Goal: Task Accomplishment & Management: Manage account settings

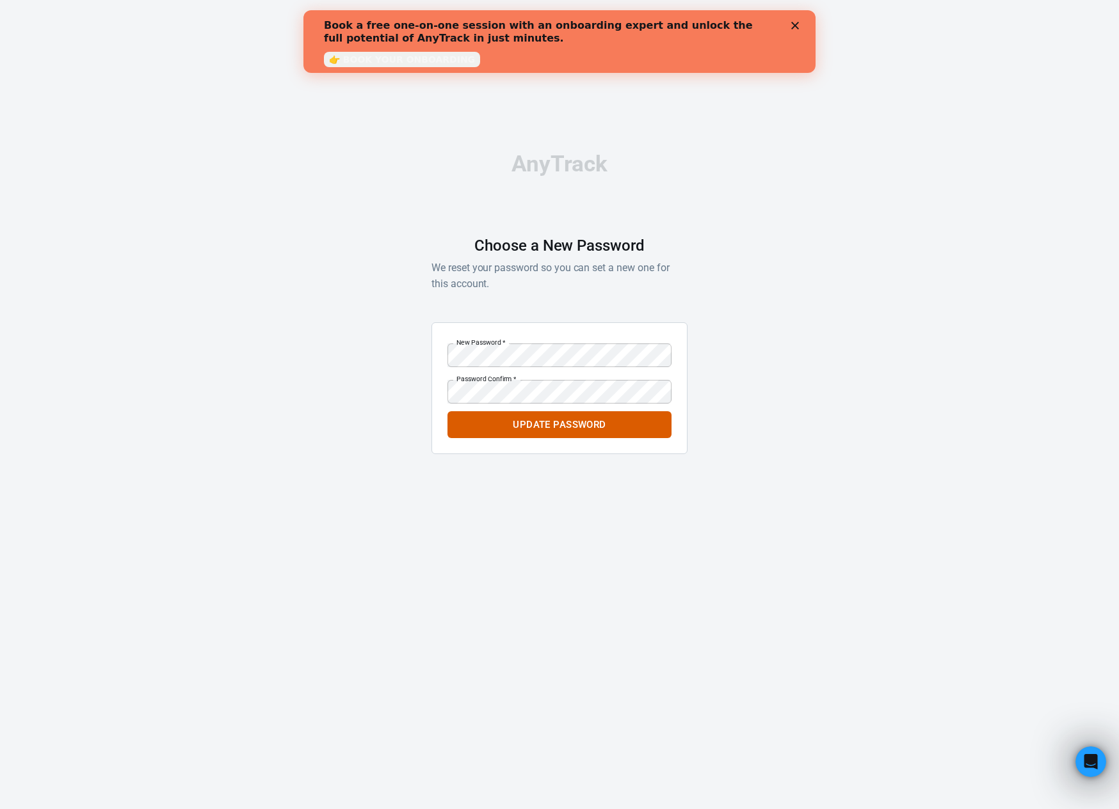
click at [594, 424] on button "Update Password" at bounding box center [559, 424] width 224 height 27
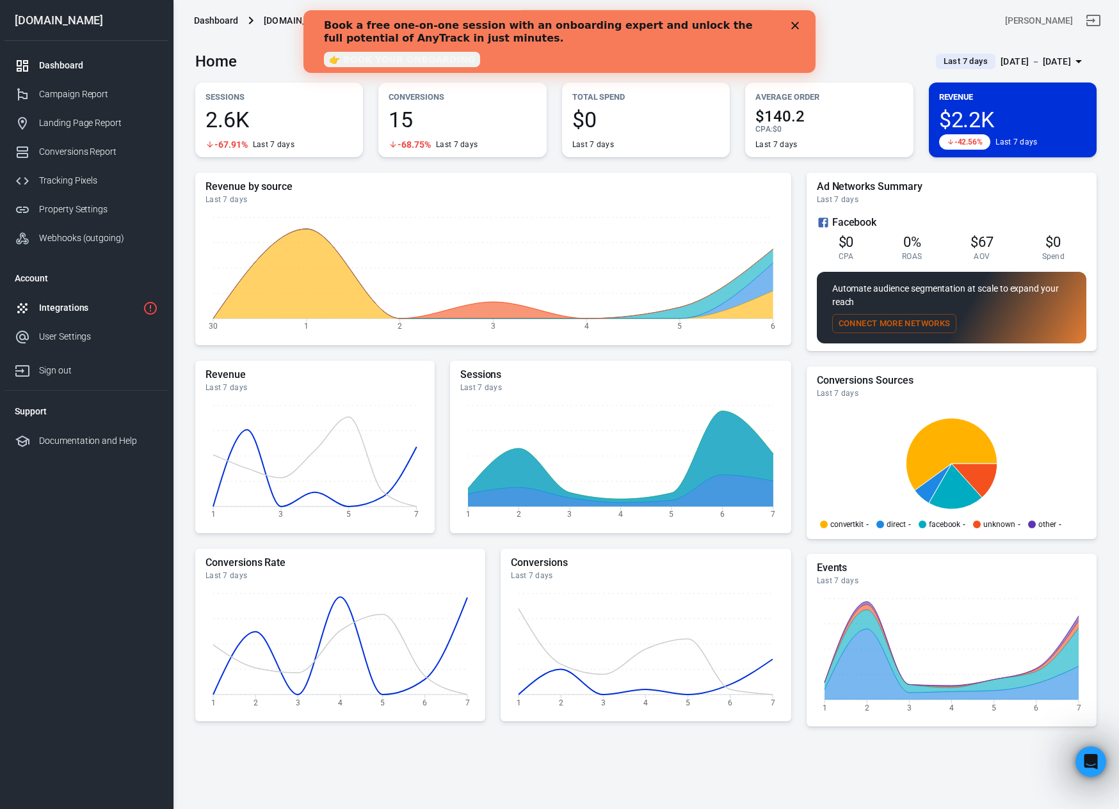
click at [72, 303] on div "Integrations" at bounding box center [88, 307] width 99 height 13
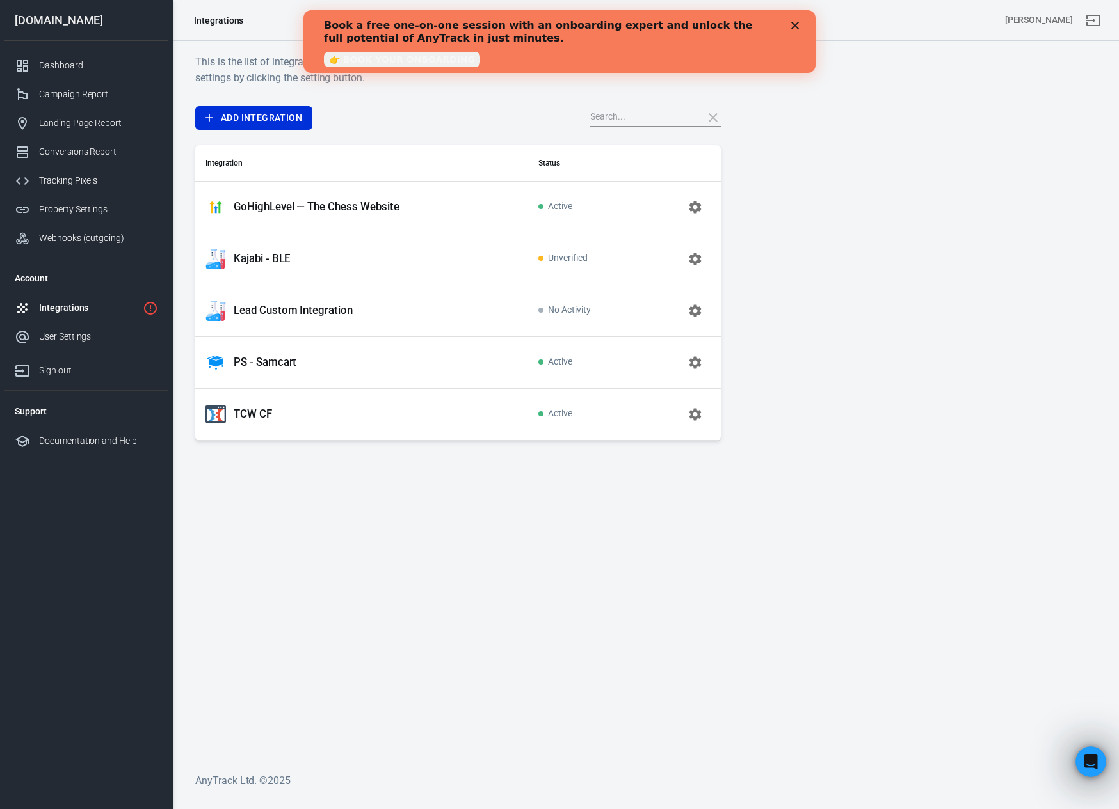
click at [795, 28] on icon "Close" at bounding box center [795, 26] width 8 height 8
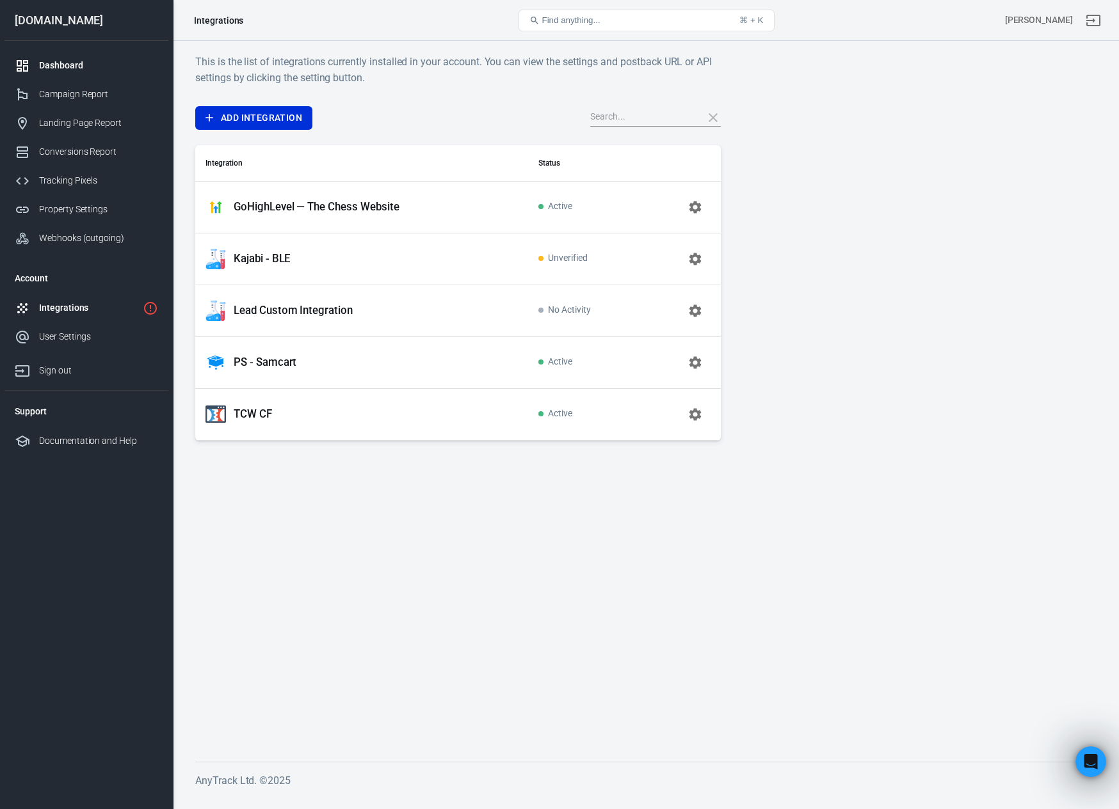
click at [56, 65] on div "Dashboard" at bounding box center [98, 65] width 119 height 13
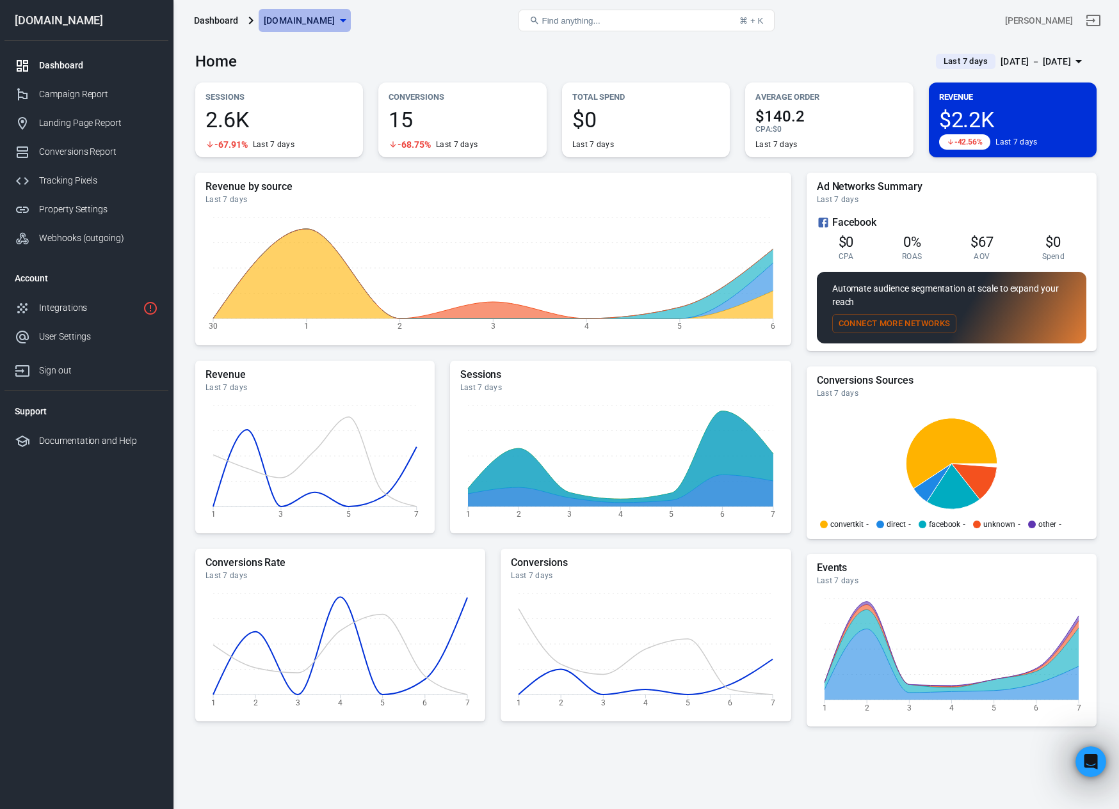
click at [309, 19] on span "[DOMAIN_NAME]" at bounding box center [300, 21] width 72 height 16
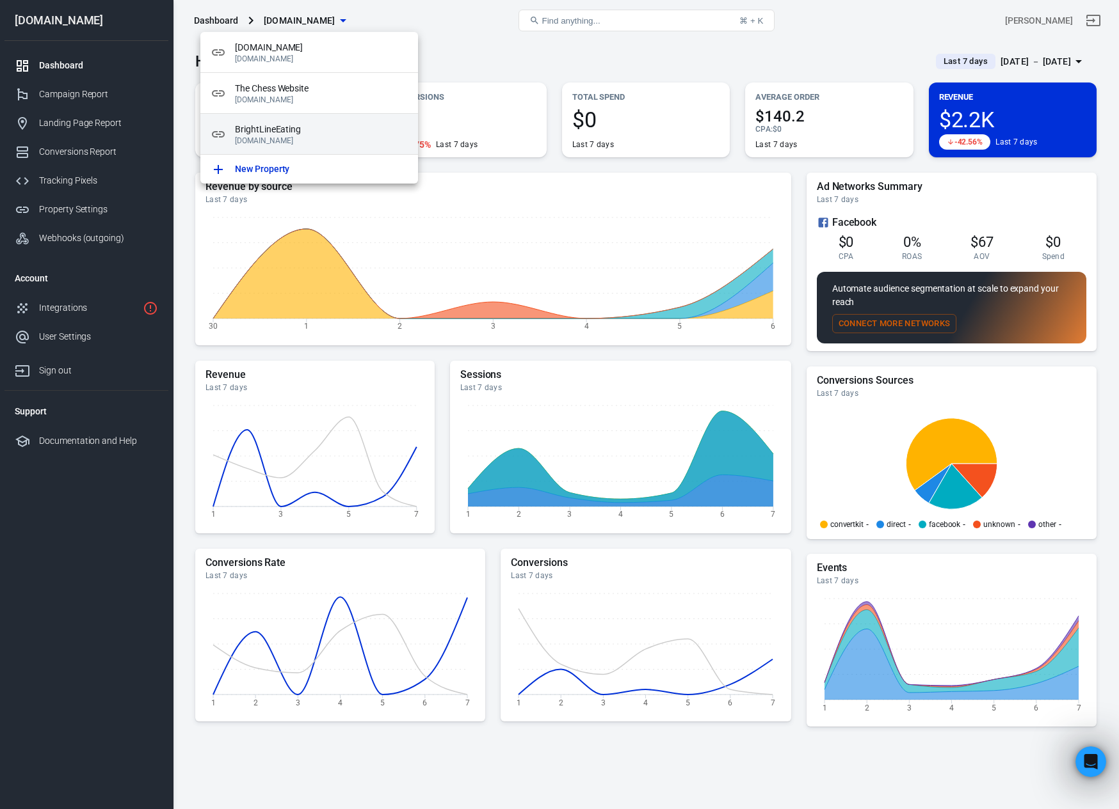
click at [283, 125] on span "BrightLineEating" at bounding box center [321, 129] width 173 height 13
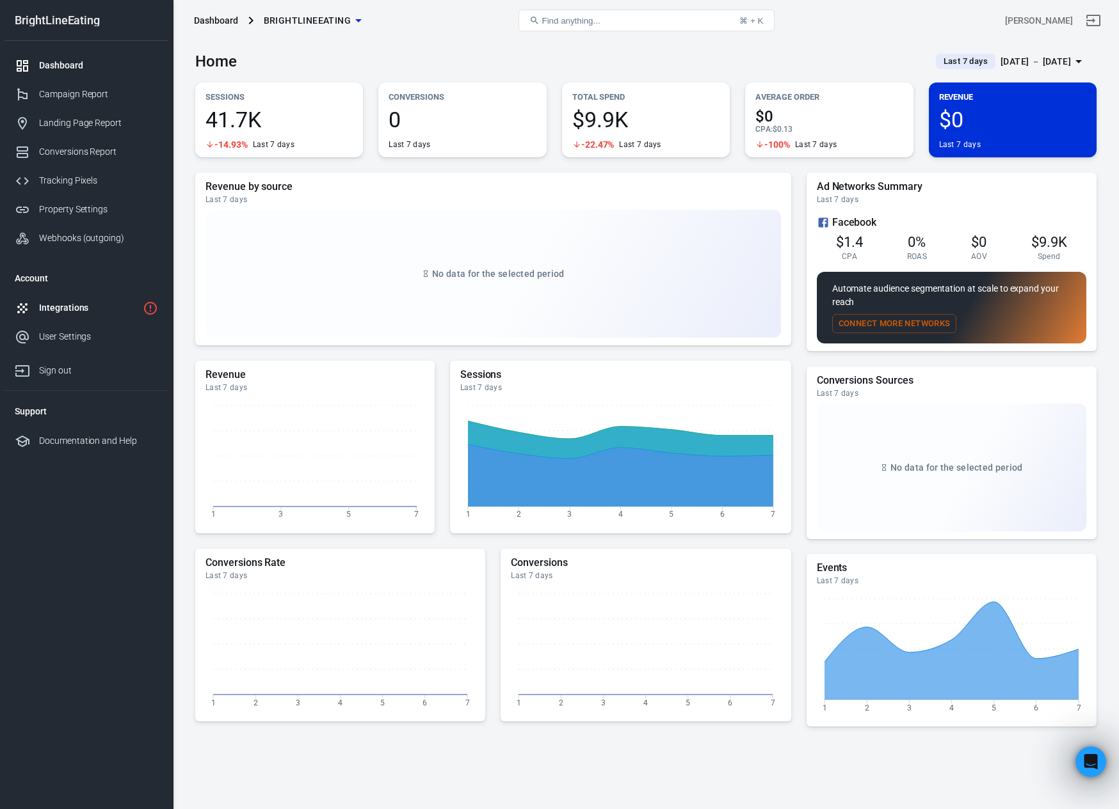
click at [57, 313] on div "Integrations" at bounding box center [88, 307] width 99 height 13
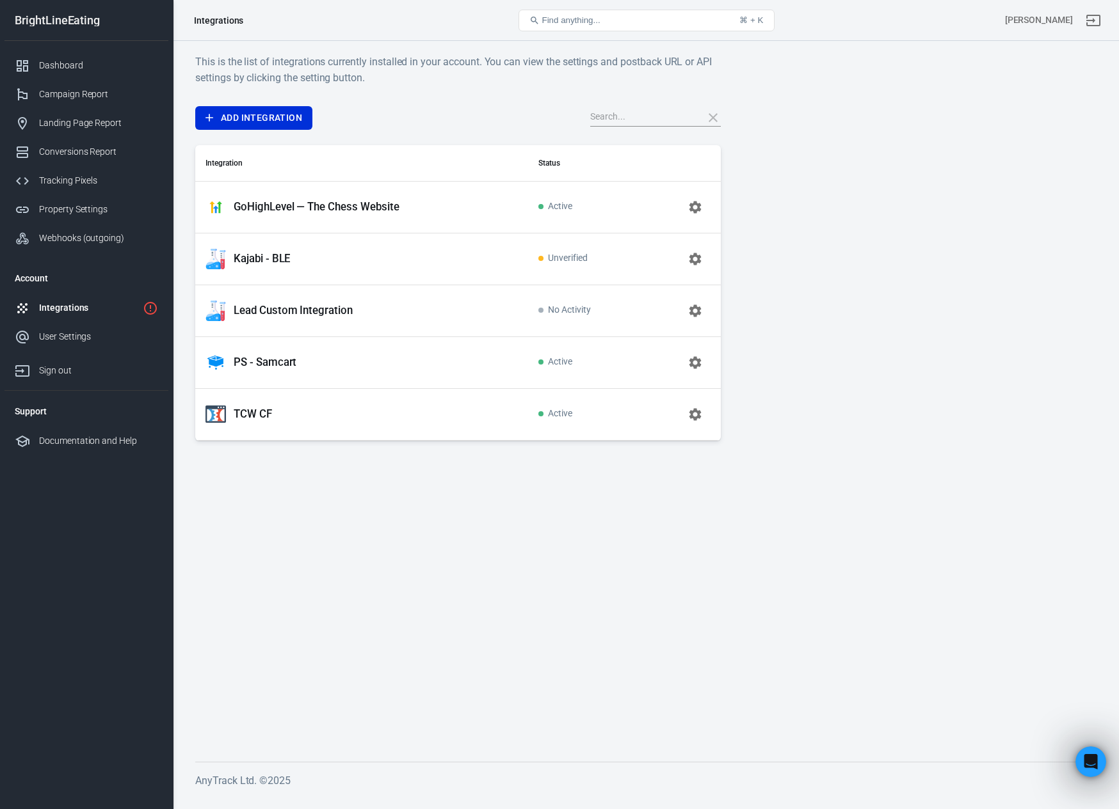
click at [294, 267] on div "Kajabi - BLE" at bounding box center [361, 259] width 312 height 20
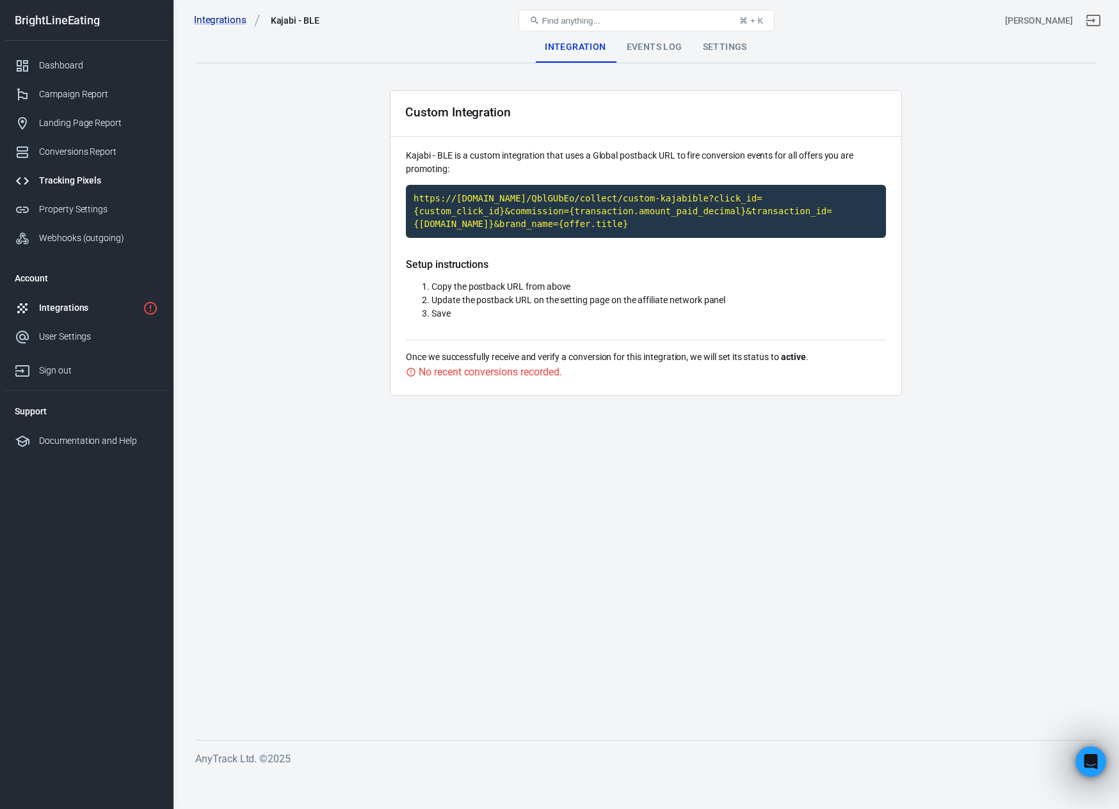
click at [62, 182] on div "Tracking Pixels" at bounding box center [98, 180] width 119 height 13
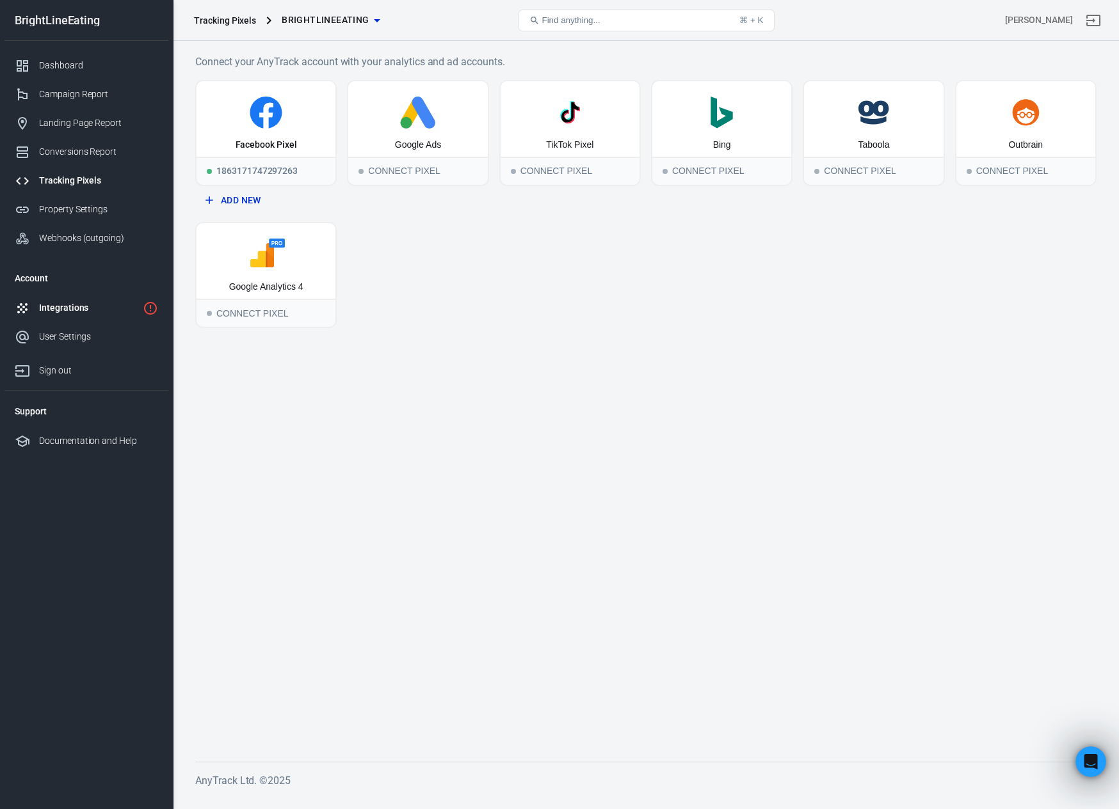
click at [52, 313] on div "Integrations" at bounding box center [88, 307] width 99 height 13
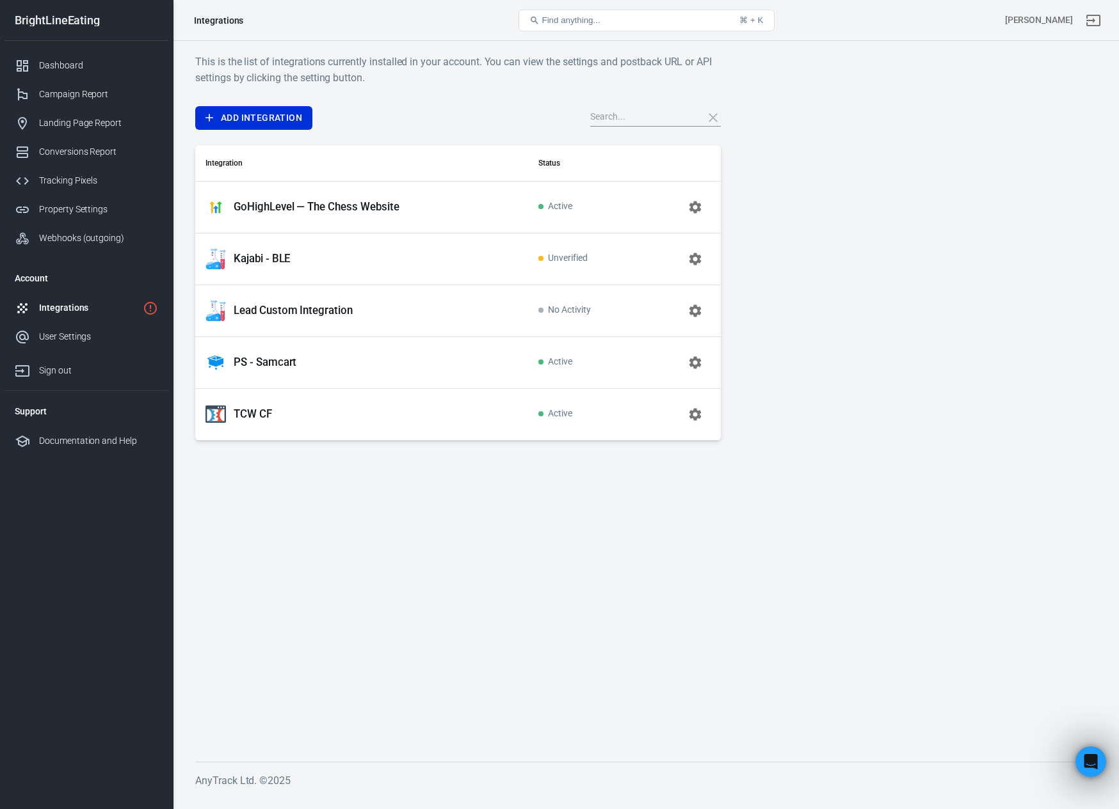
click at [264, 260] on p "Kajabi - BLE" at bounding box center [262, 258] width 56 height 13
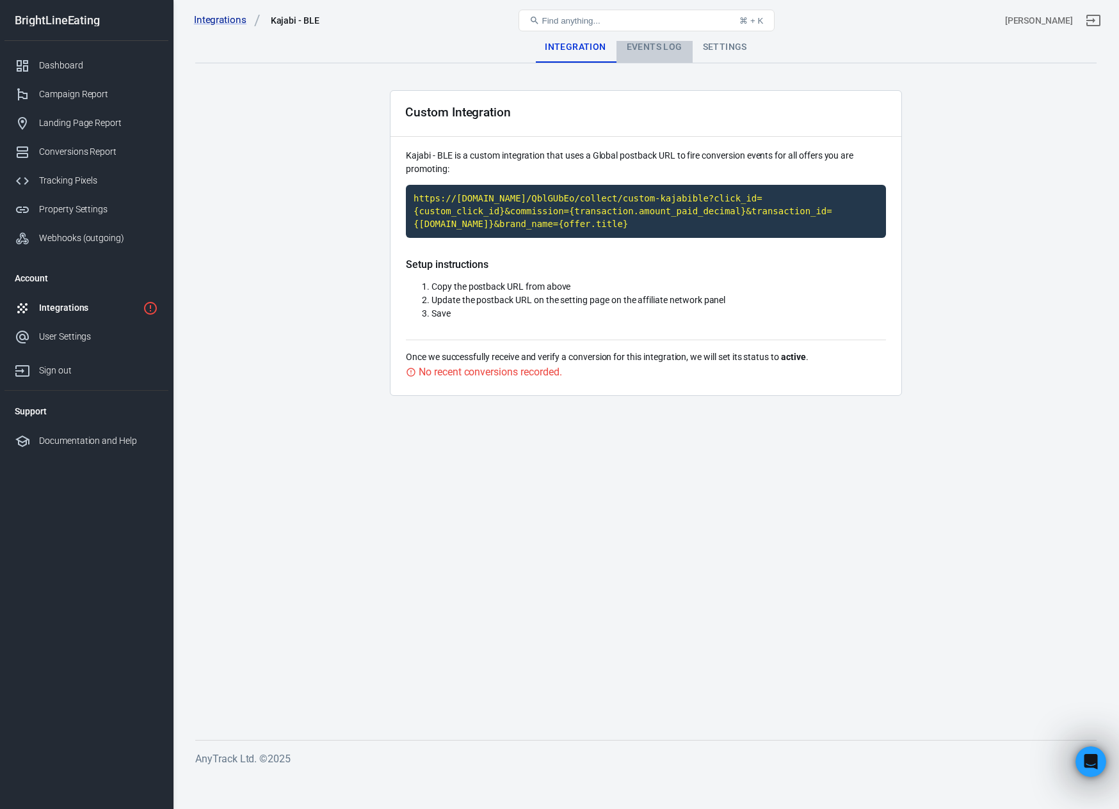
click at [644, 51] on div "Events Log" at bounding box center [654, 47] width 76 height 31
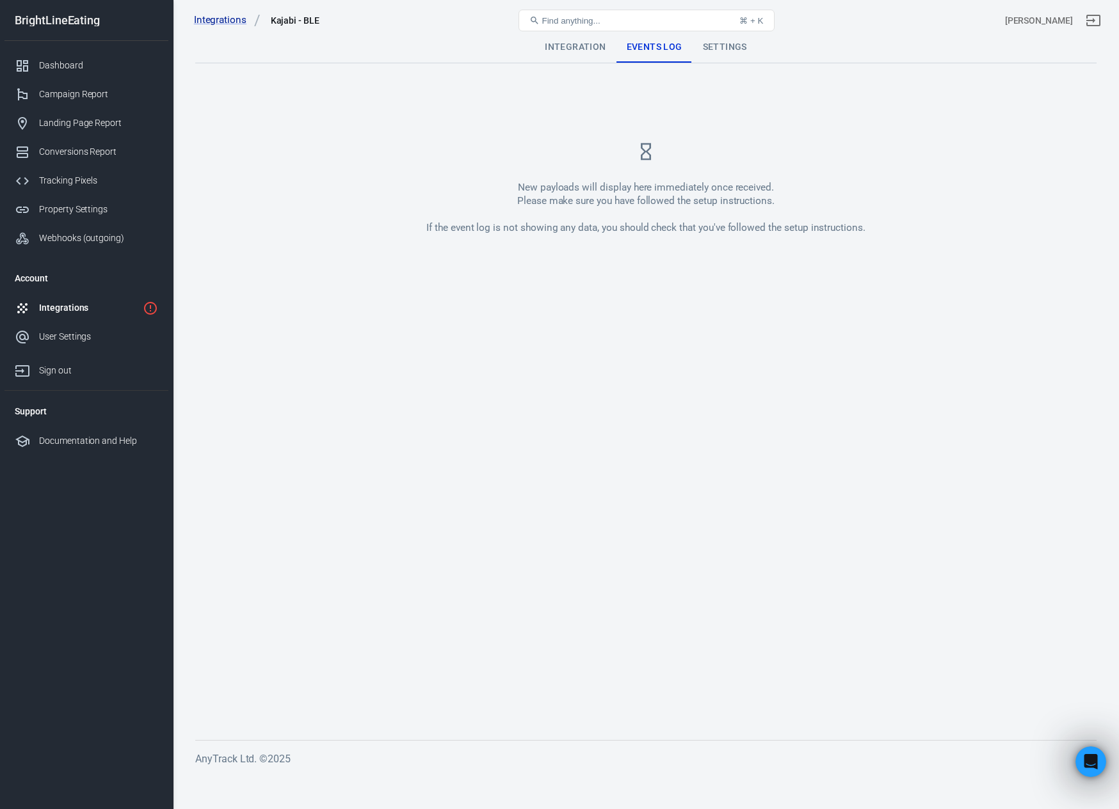
click at [713, 50] on div "Settings" at bounding box center [724, 47] width 65 height 31
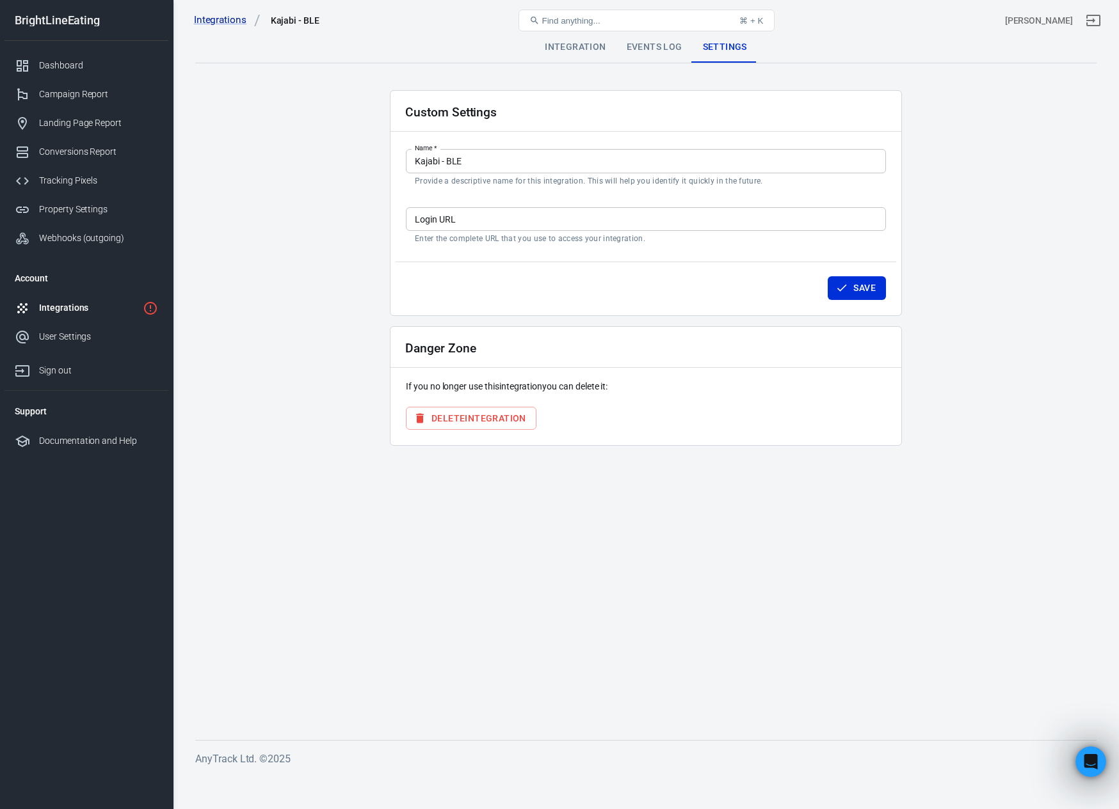
click at [563, 46] on div "Integration" at bounding box center [574, 47] width 81 height 31
